Goal: Information Seeking & Learning: Learn about a topic

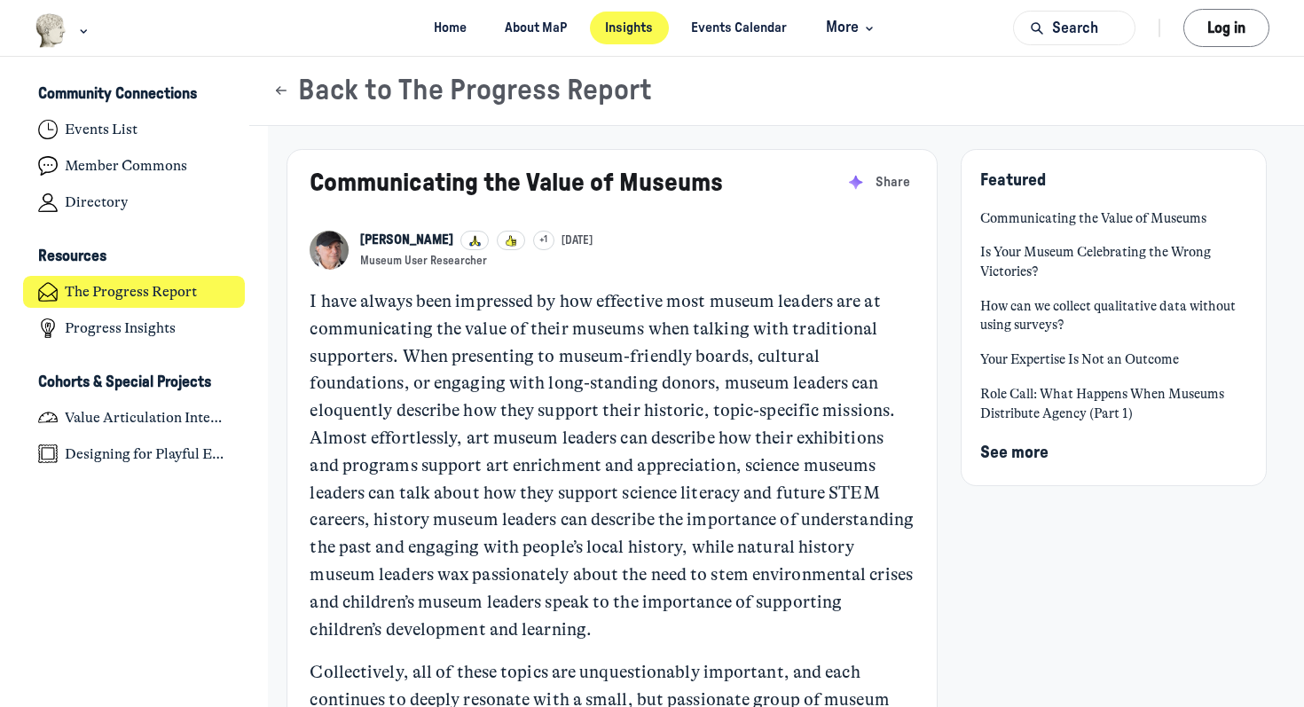
click at [522, 333] on p "I have always been impressed by how effective most museum leaders are at commun…" at bounding box center [612, 465] width 604 height 355
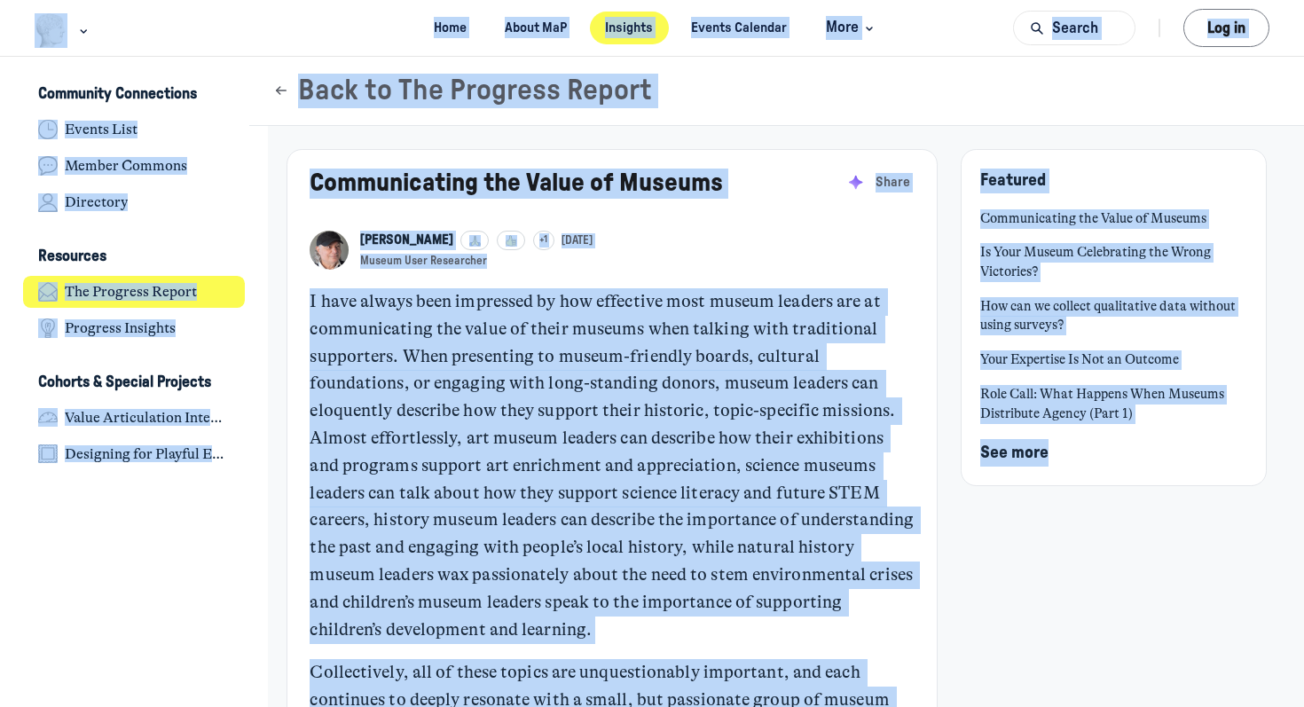
click at [522, 333] on p "I have always been impressed by how effective most museum leaders are at commun…" at bounding box center [612, 465] width 604 height 355
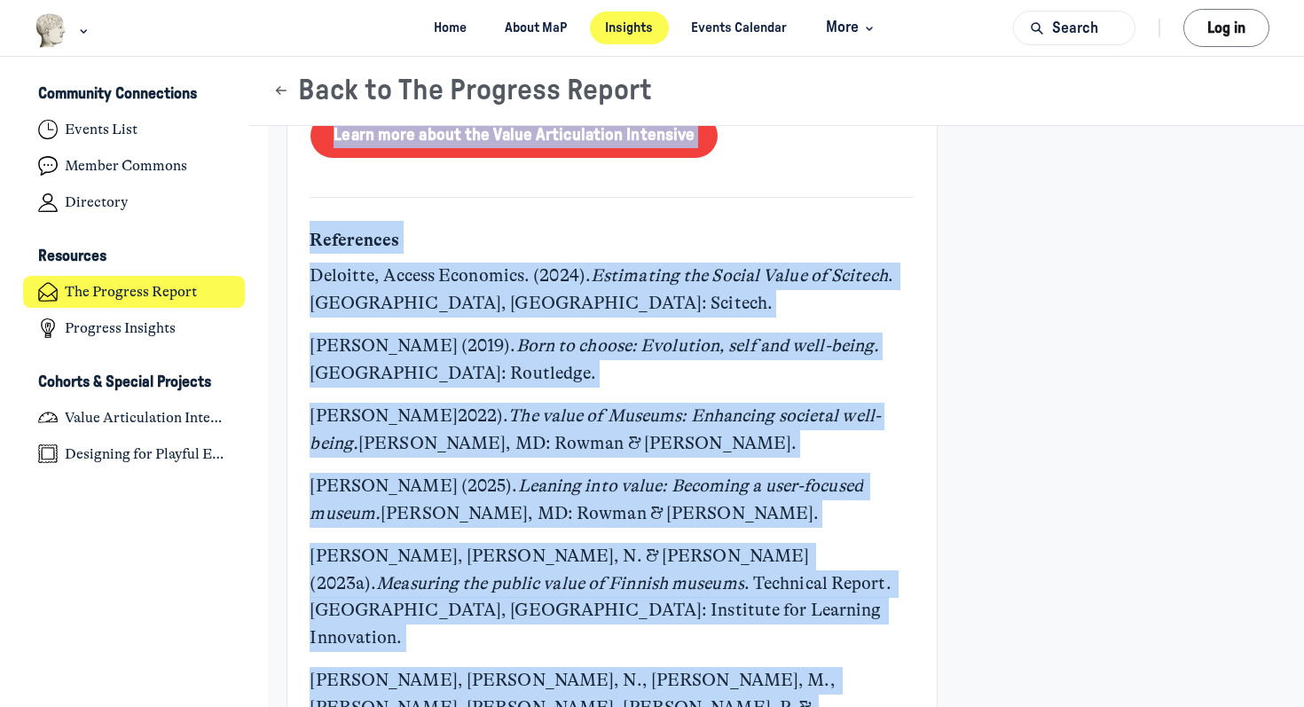
scroll to position [7181, 0]
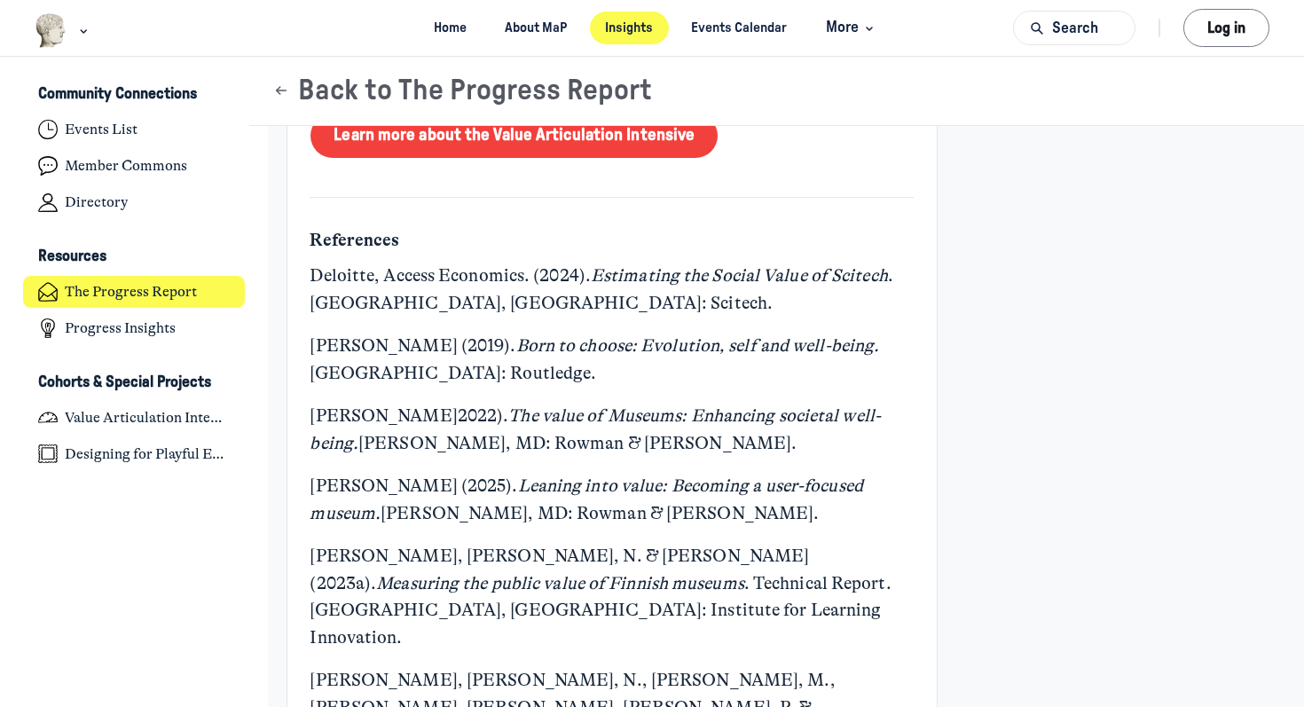
drag, startPoint x: 311, startPoint y: 300, endPoint x: 699, endPoint y: 118, distance: 429.1
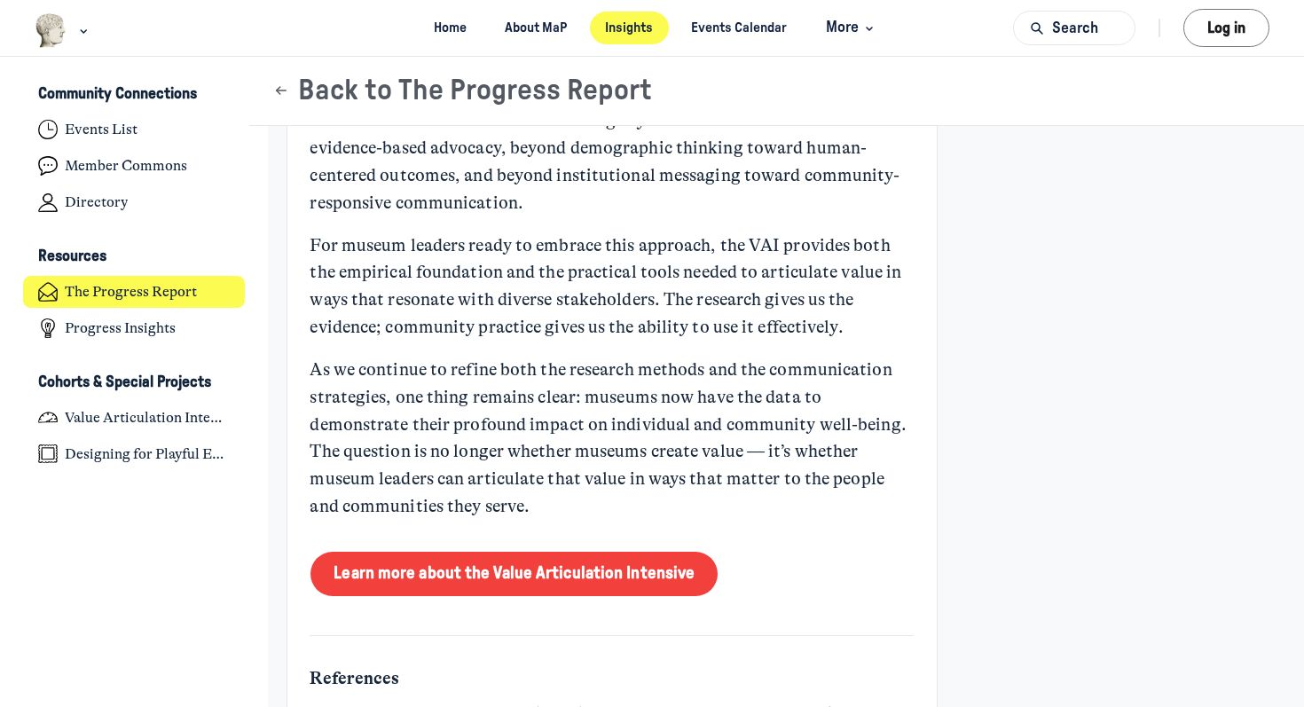
scroll to position [6744, 0]
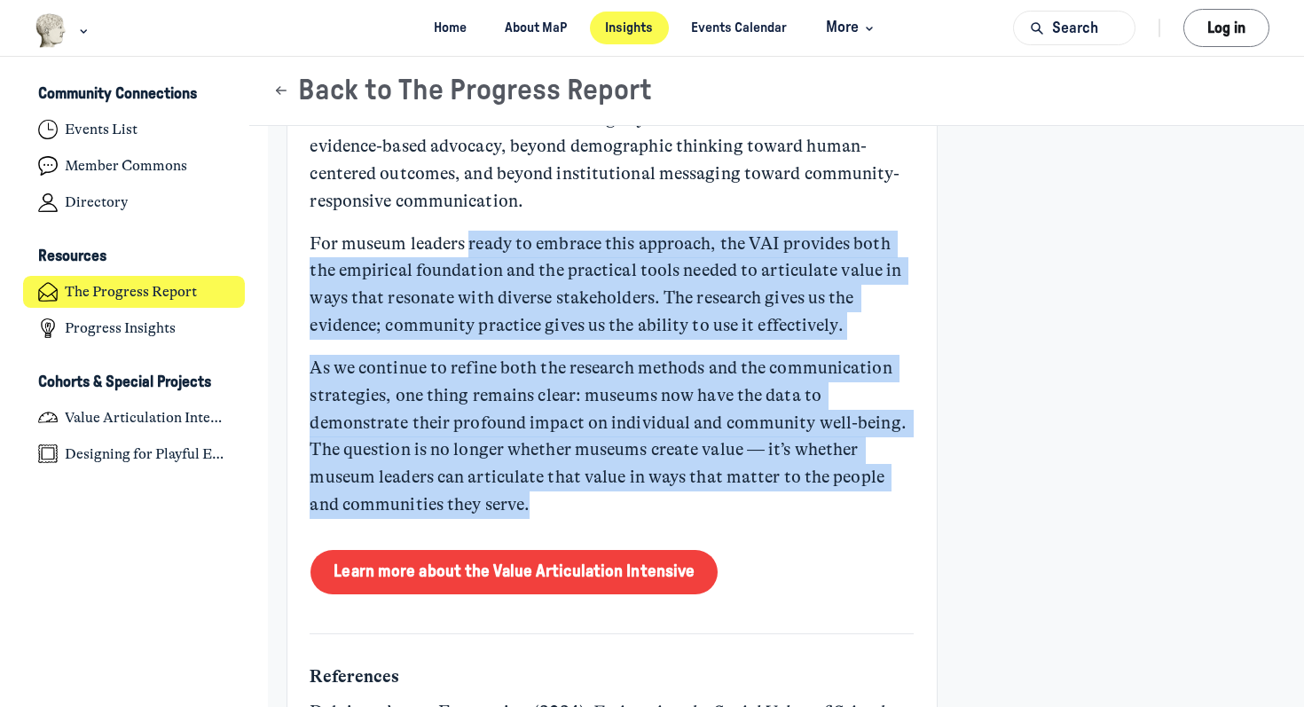
drag, startPoint x: 502, startPoint y: 482, endPoint x: 470, endPoint y: 227, distance: 256.7
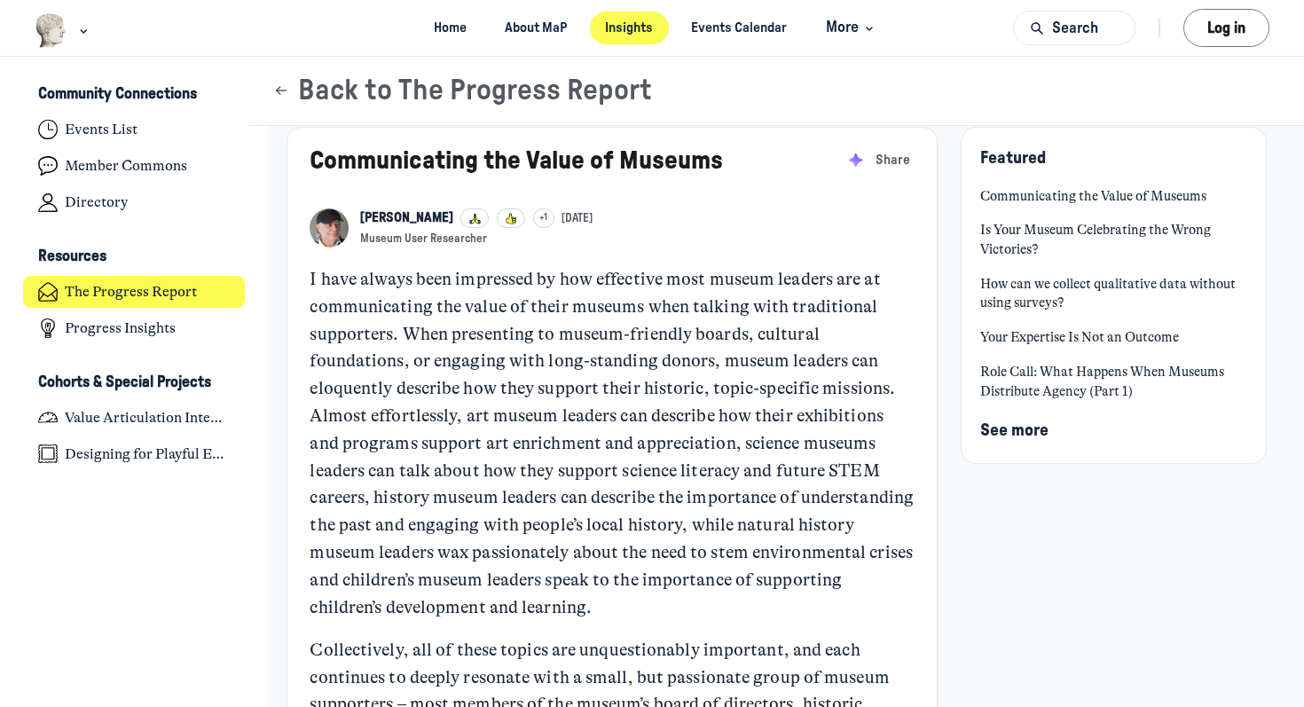
scroll to position [0, 0]
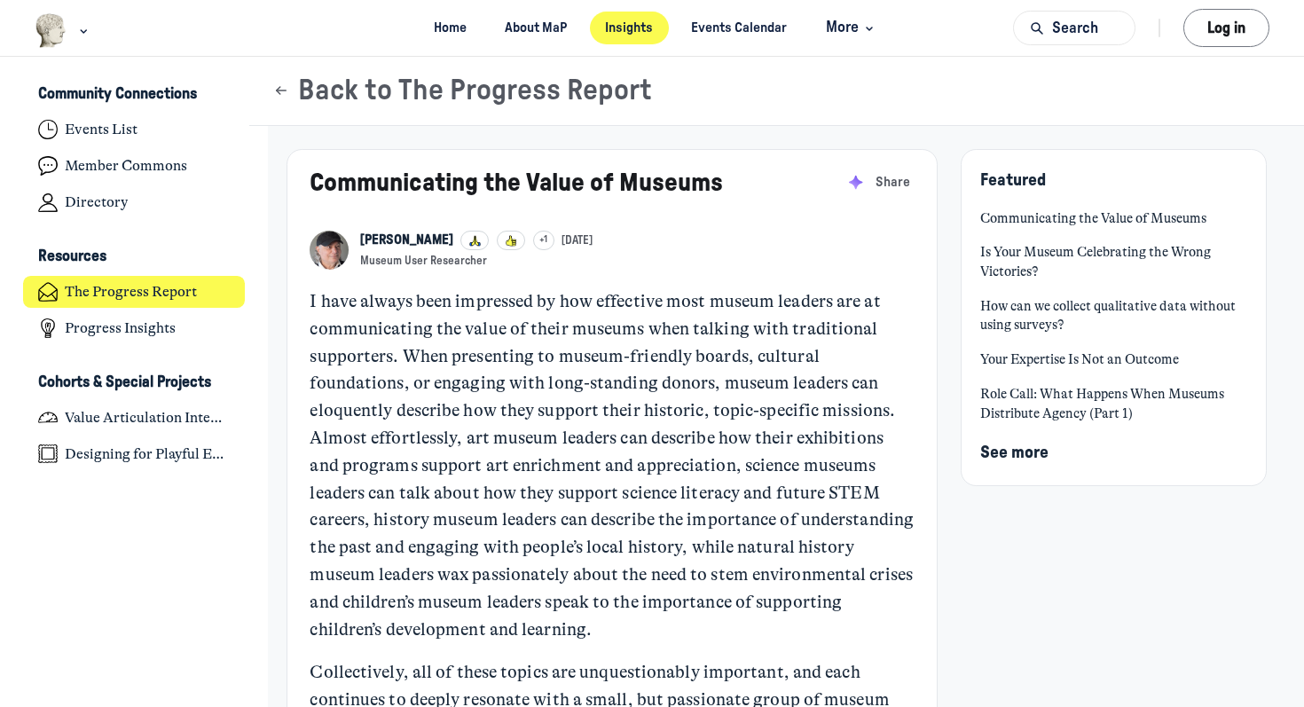
click at [348, 302] on p "I have always been impressed by how effective most museum leaders are at commun…" at bounding box center [612, 465] width 604 height 355
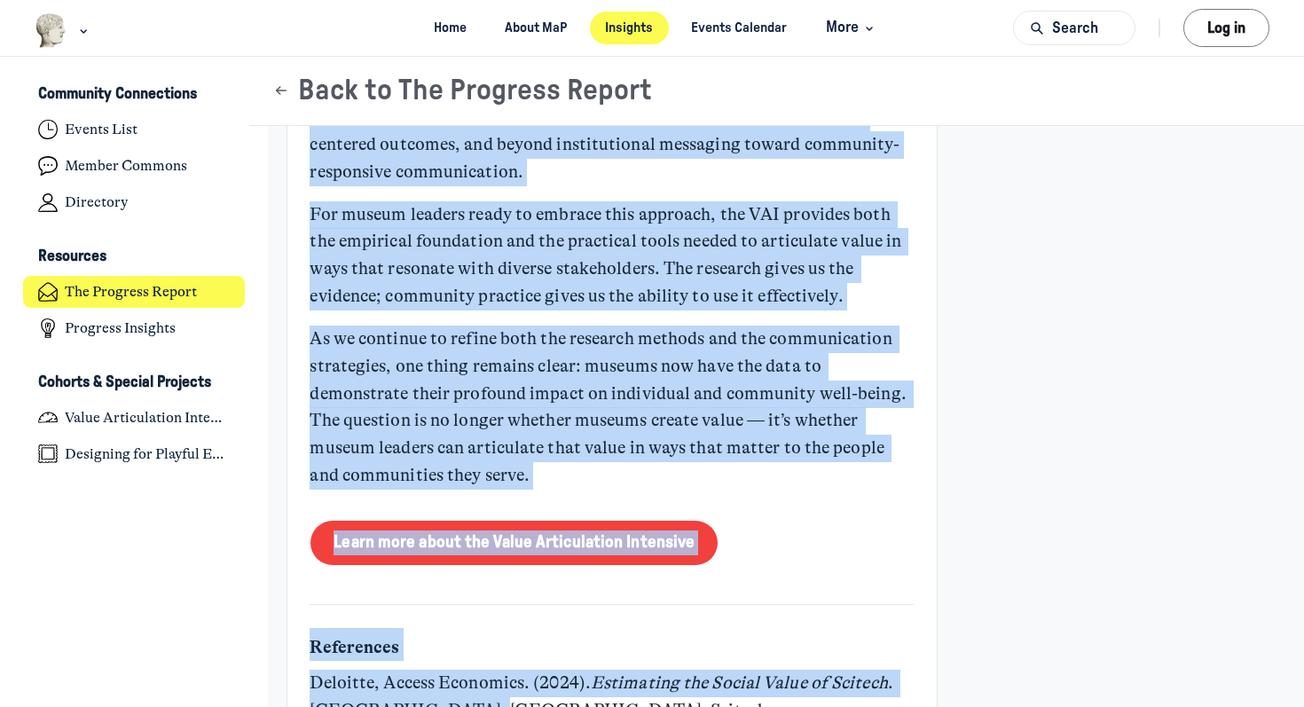
scroll to position [6786, 0]
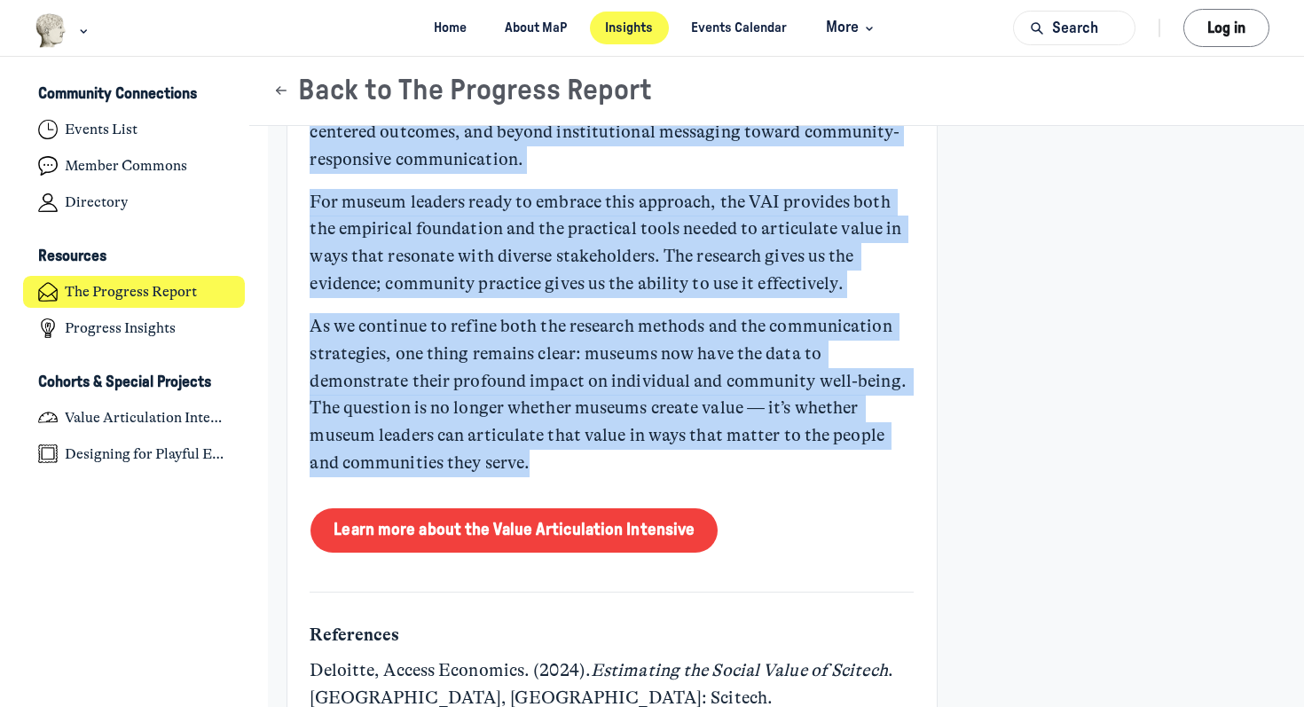
drag, startPoint x: 313, startPoint y: 299, endPoint x: 612, endPoint y: 448, distance: 334.1
copy div "L ipsu dolors amet consectet ad eli seddoeius temp incidi utlabor etd ma aliqua…"
